Goal: Transaction & Acquisition: Purchase product/service

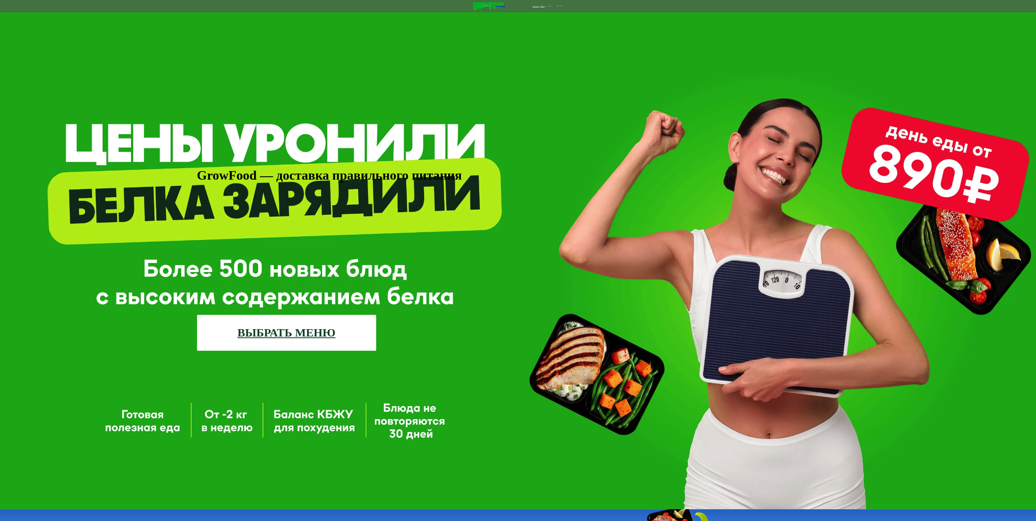
click at [308, 315] on link "ВЫБРАТЬ МЕНЮ" at bounding box center [286, 333] width 179 height 36
click at [341, 315] on link "ВЫБРАТЬ МЕНЮ" at bounding box center [286, 333] width 179 height 36
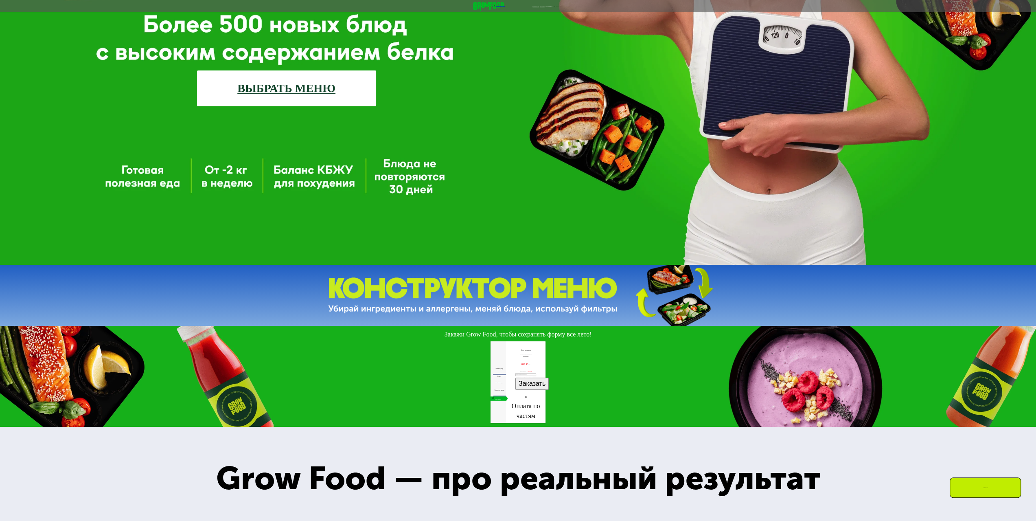
scroll to position [163, 0]
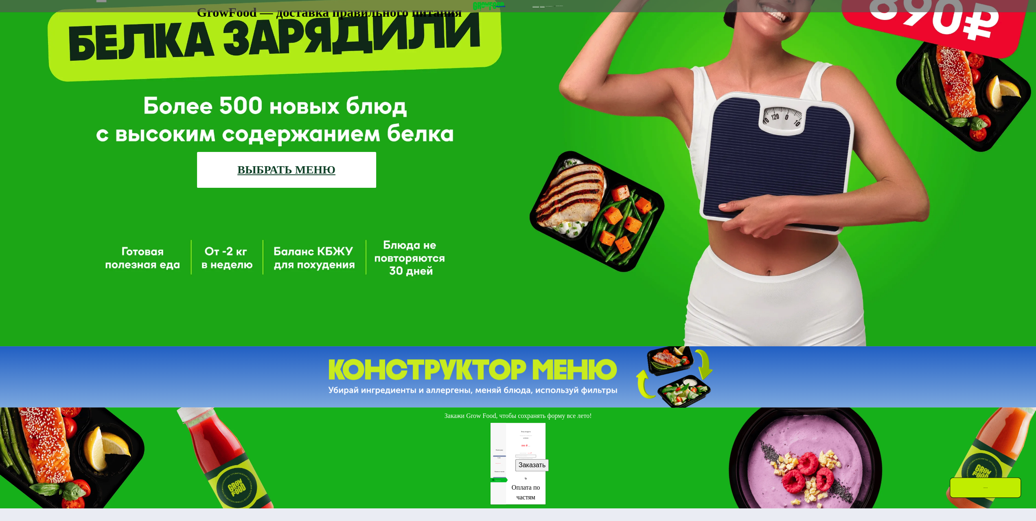
click at [315, 159] on link "ВЫБРАТЬ МЕНЮ" at bounding box center [286, 170] width 179 height 36
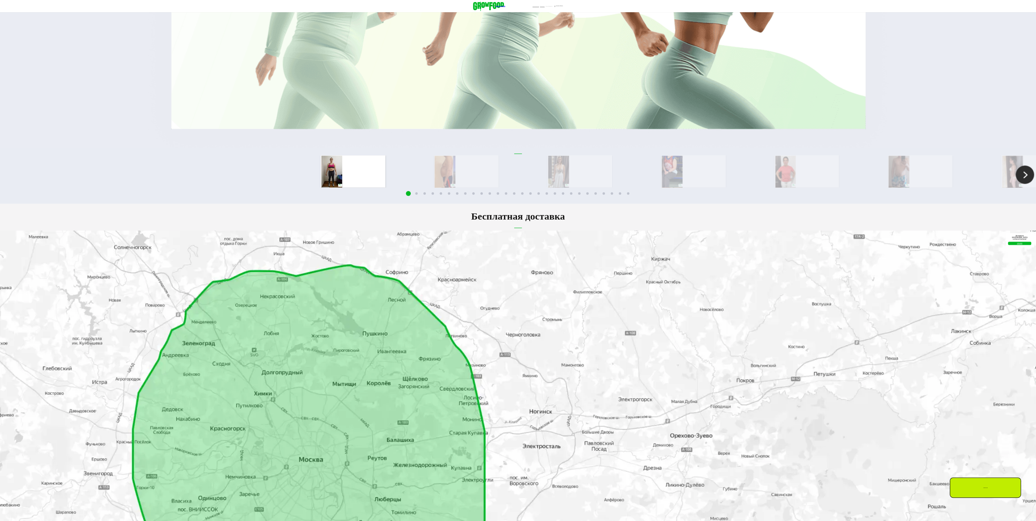
scroll to position [1099, 0]
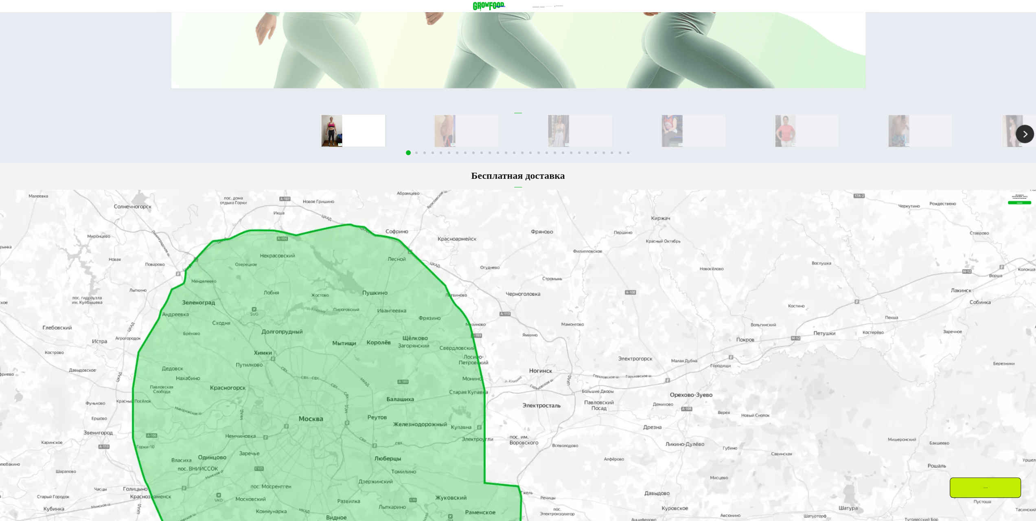
click at [1015, 143] on img at bounding box center [1024, 134] width 18 height 18
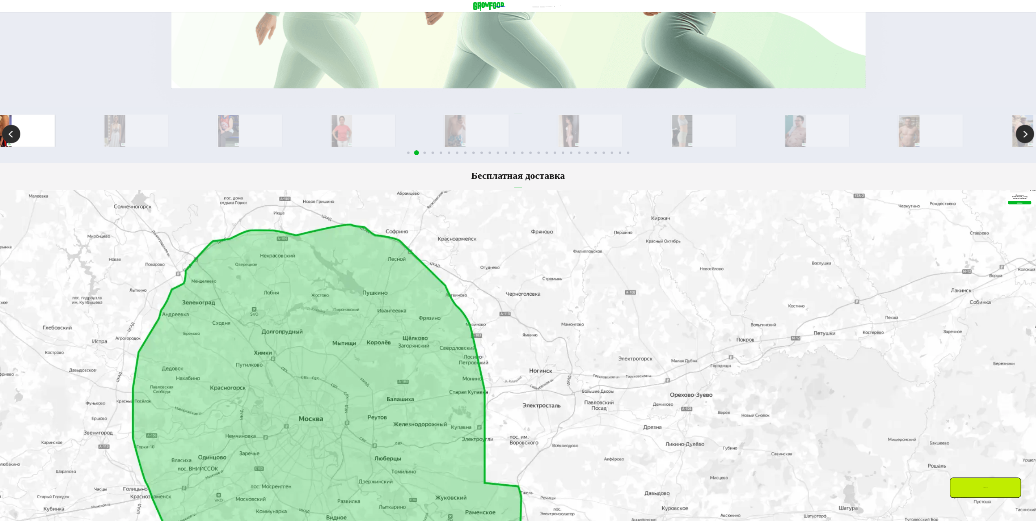
click at [1015, 143] on img at bounding box center [1024, 134] width 18 height 18
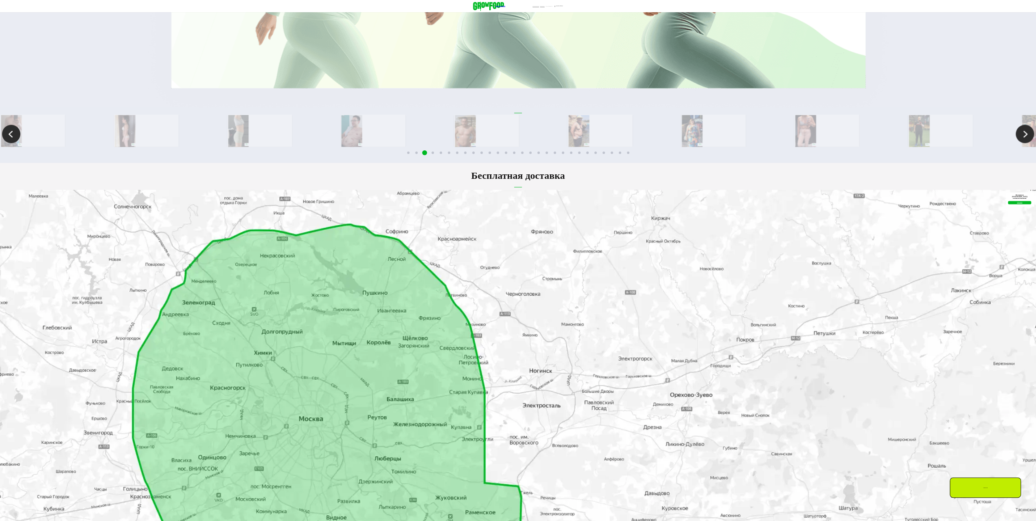
click at [1015, 143] on img at bounding box center [1024, 134] width 18 height 18
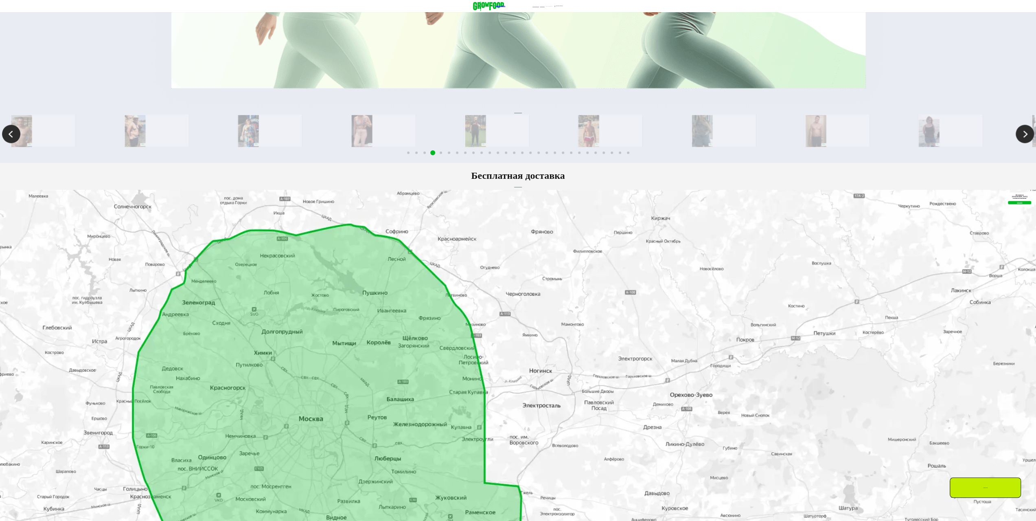
click at [1015, 143] on img at bounding box center [1024, 134] width 18 height 18
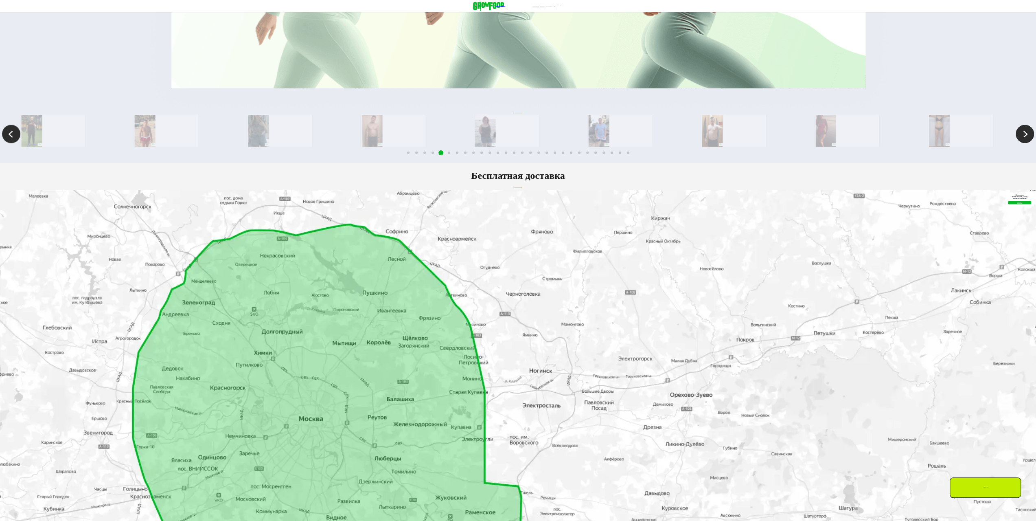
click at [1015, 143] on img at bounding box center [1024, 134] width 18 height 18
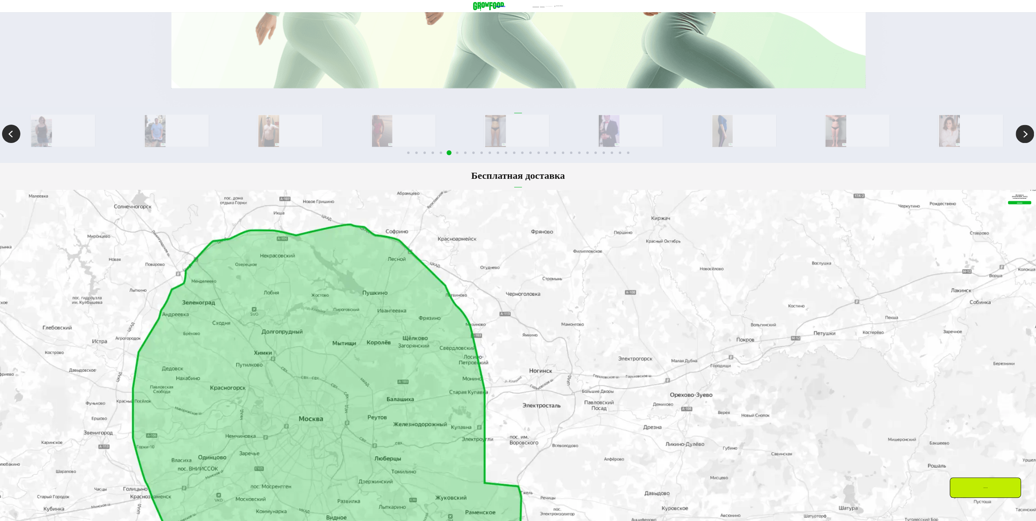
click at [1015, 143] on img at bounding box center [1024, 134] width 18 height 18
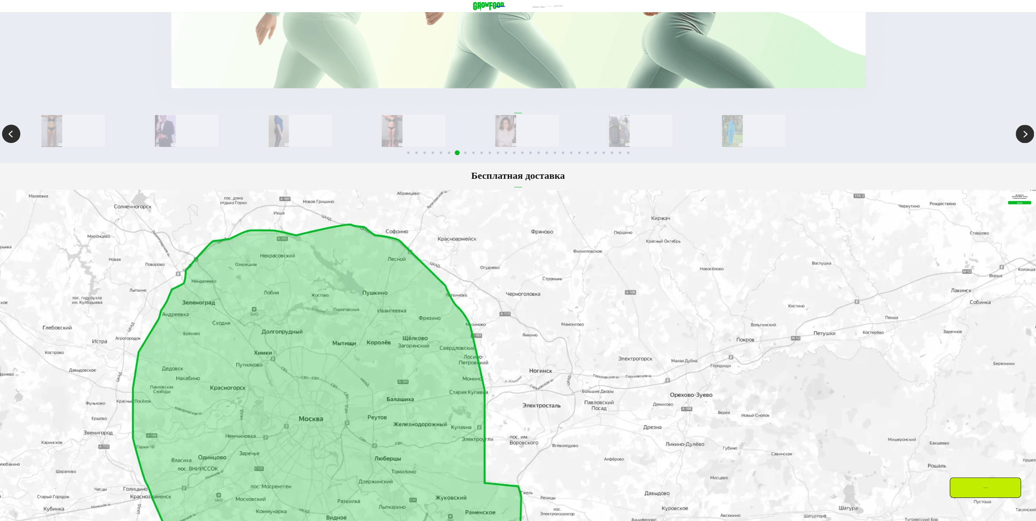
click at [1015, 143] on img at bounding box center [1024, 134] width 18 height 18
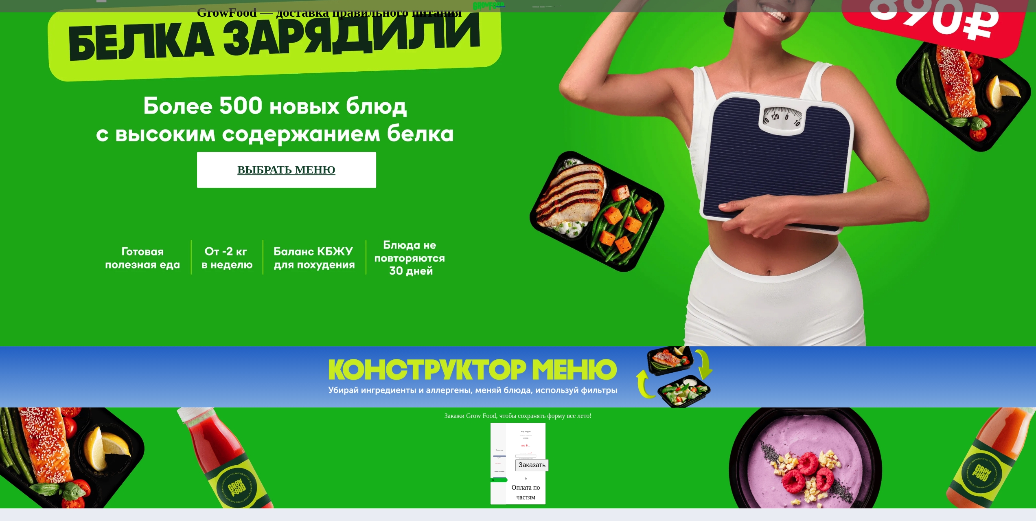
scroll to position [0, 0]
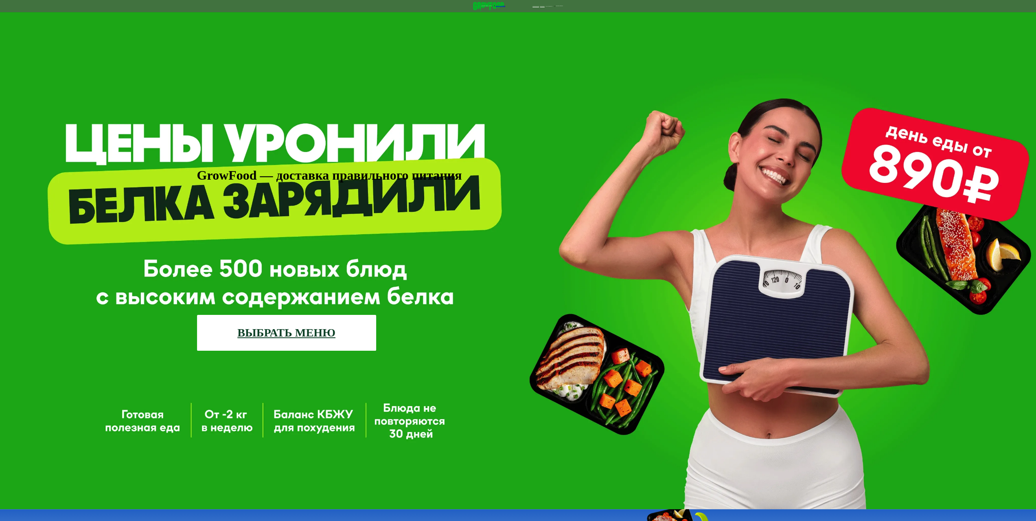
click at [310, 315] on link "ВЫБРАТЬ МЕНЮ" at bounding box center [286, 333] width 179 height 36
click at [319, 323] on link "ВЫБРАТЬ МЕНЮ" at bounding box center [286, 333] width 179 height 36
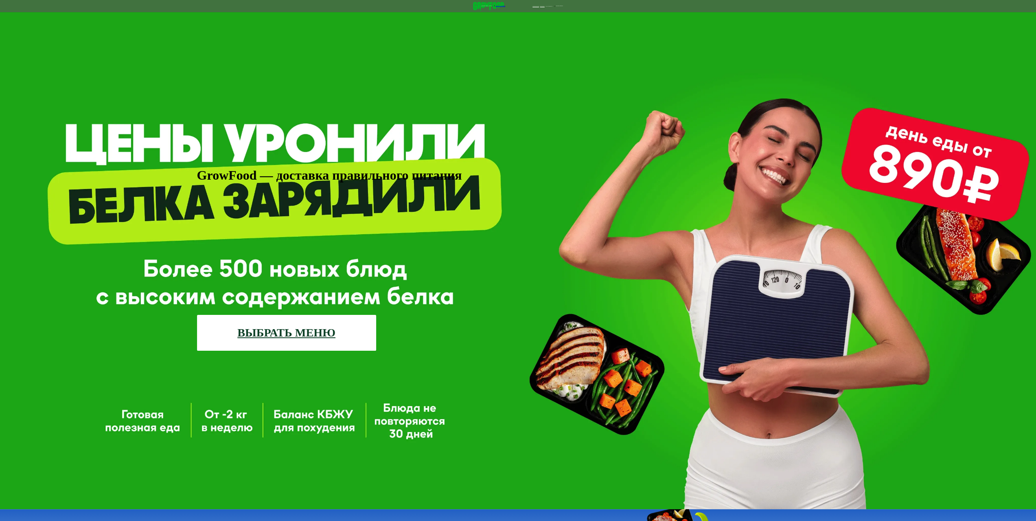
click at [319, 323] on link "ВЫБРАТЬ МЕНЮ" at bounding box center [286, 333] width 179 height 36
